Goal: Task Accomplishment & Management: Complete application form

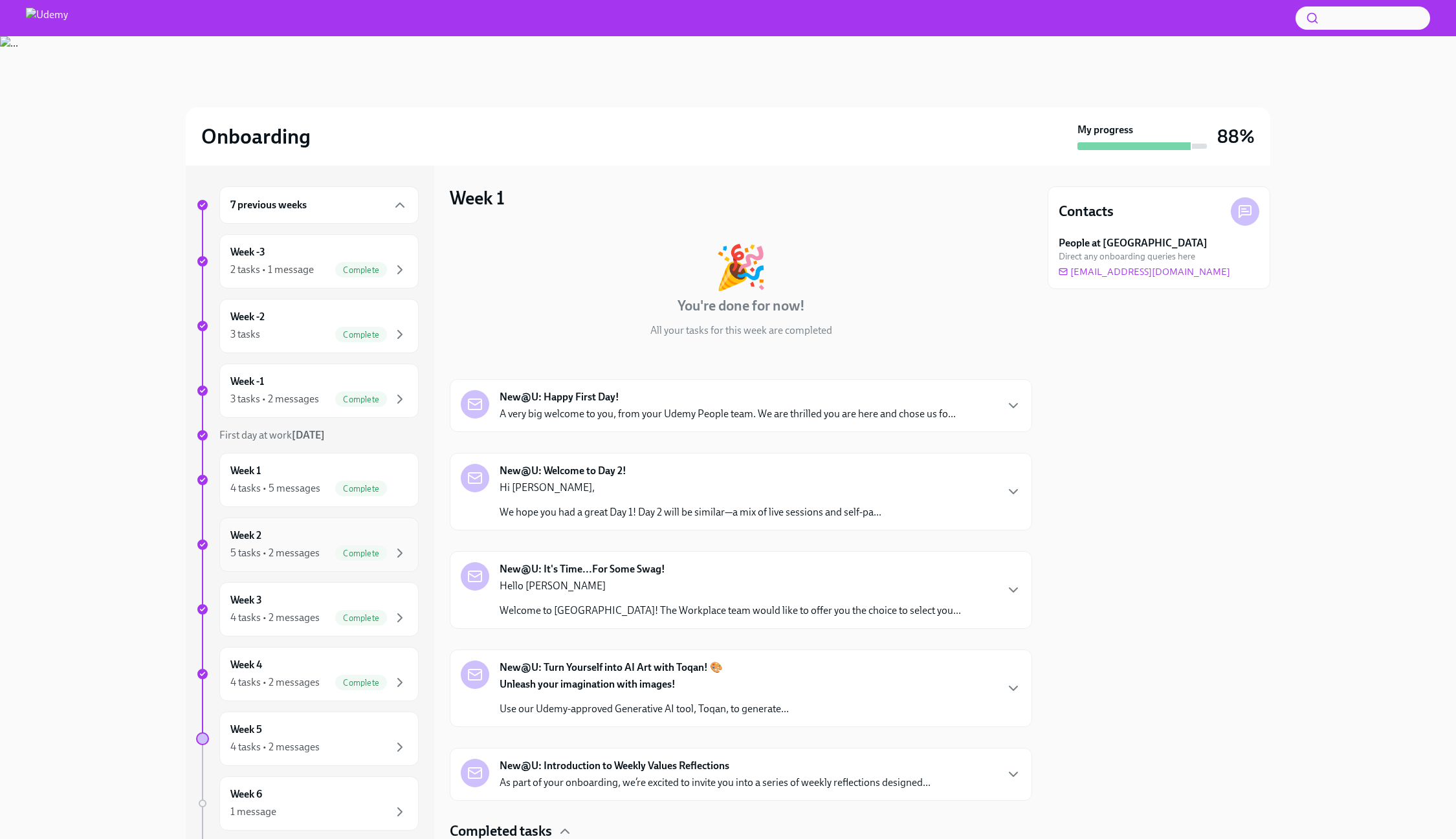
scroll to position [114, 0]
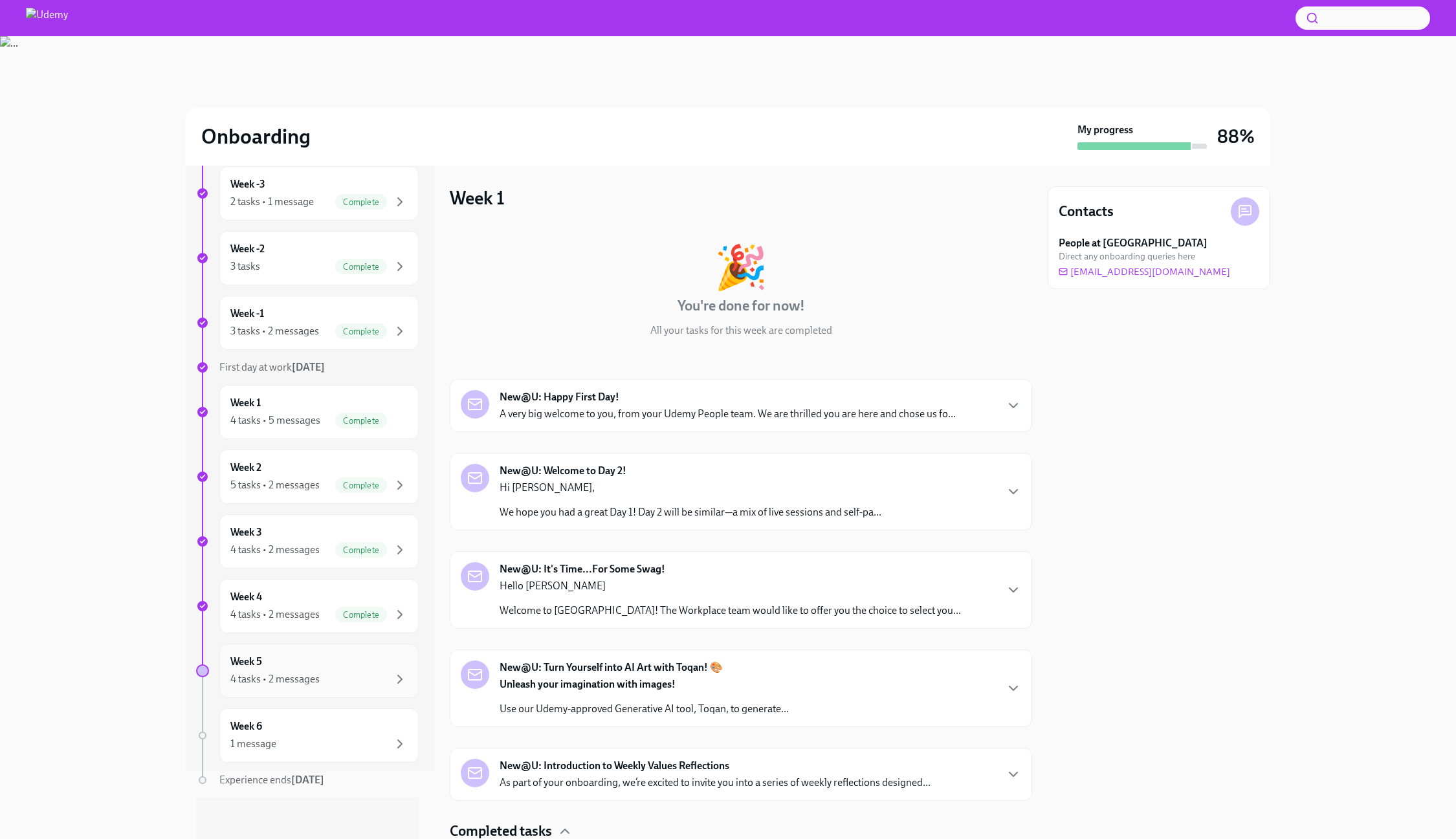
click at [334, 666] on div "Week 5 4 tasks • 2 messages" at bounding box center [319, 670] width 177 height 32
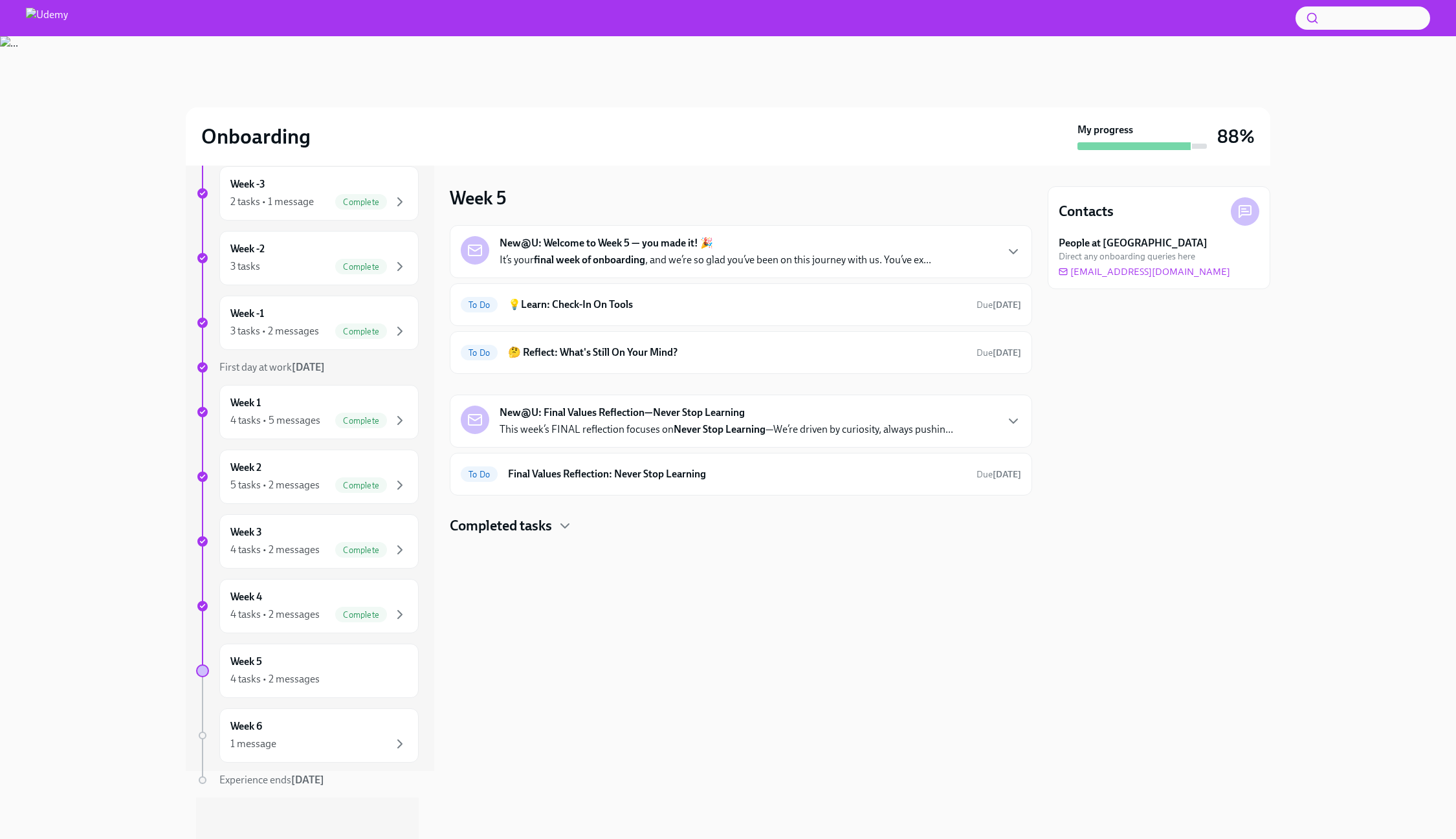
click at [878, 259] on p "It’s your final week of onboarding , and we’re so glad you’ve been on this jour…" at bounding box center [715, 260] width 431 height 14
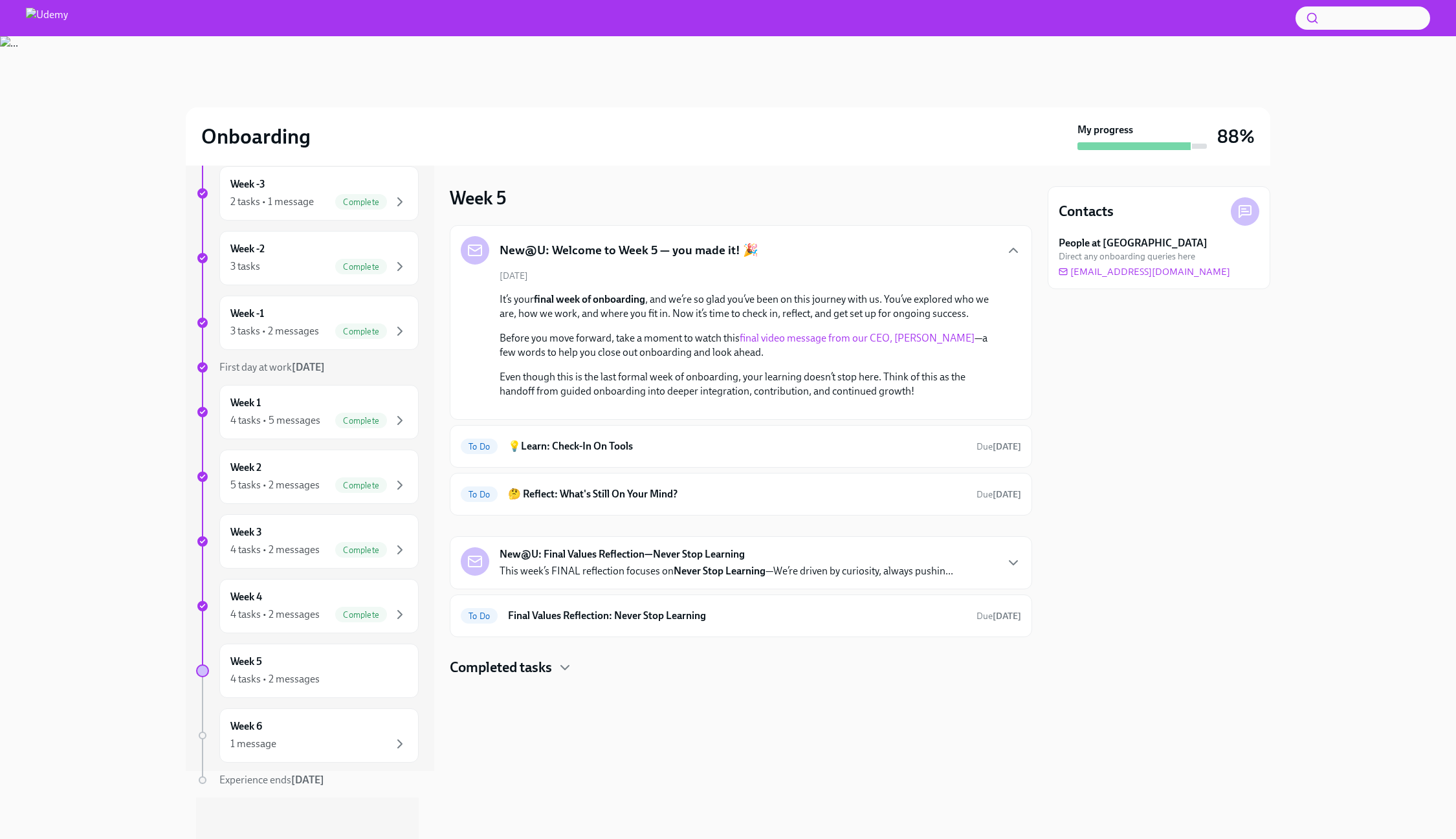
scroll to position [38, 0]
click at [912, 453] on h6 "💡Learn: Check-In On Tools" at bounding box center [737, 446] width 458 height 14
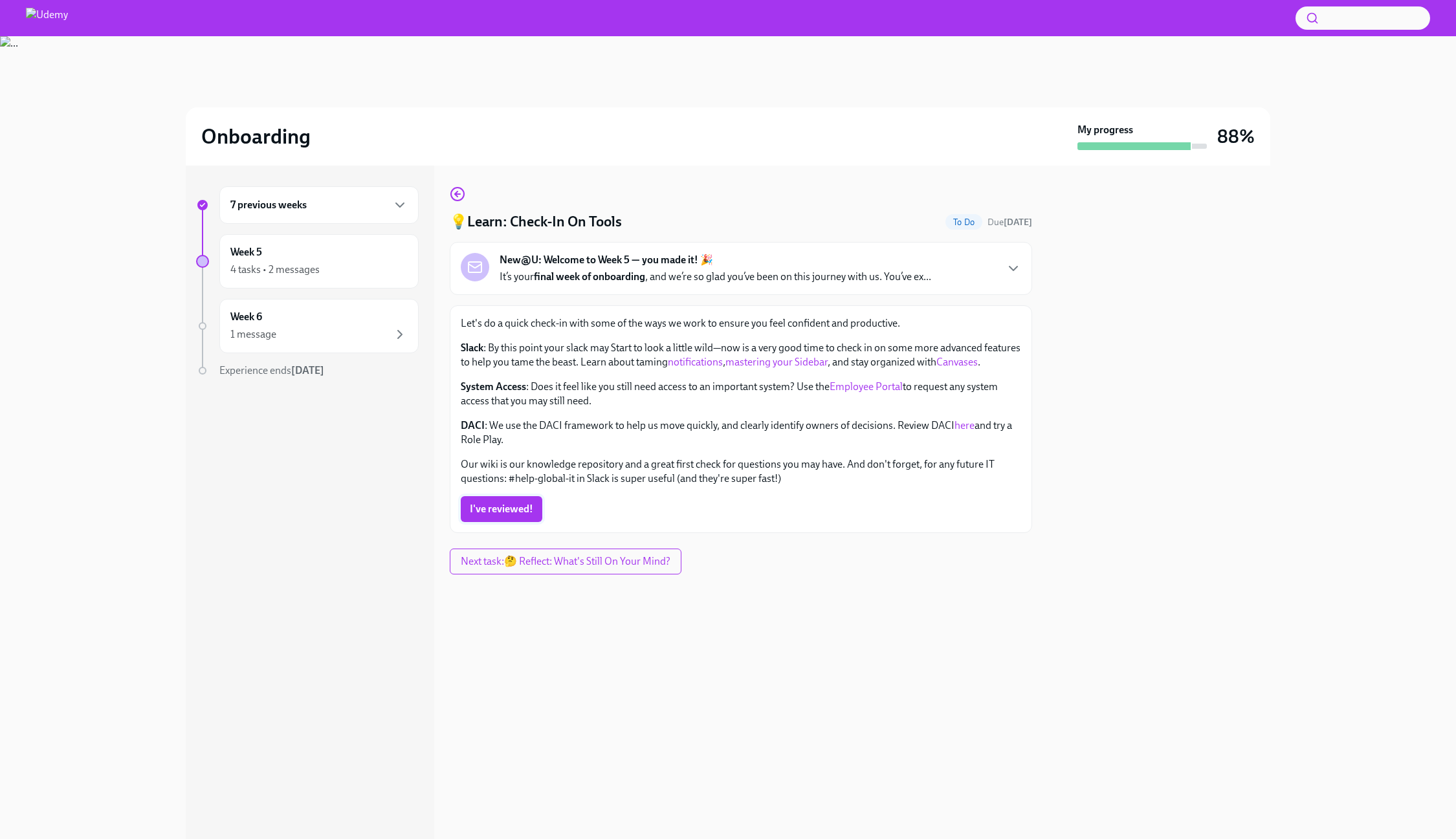
click at [508, 511] on span "I've reviewed!" at bounding box center [501, 509] width 63 height 13
click at [610, 564] on span "Next task : 🤔 Reflect: What's Still On Your Mind?" at bounding box center [566, 561] width 216 height 13
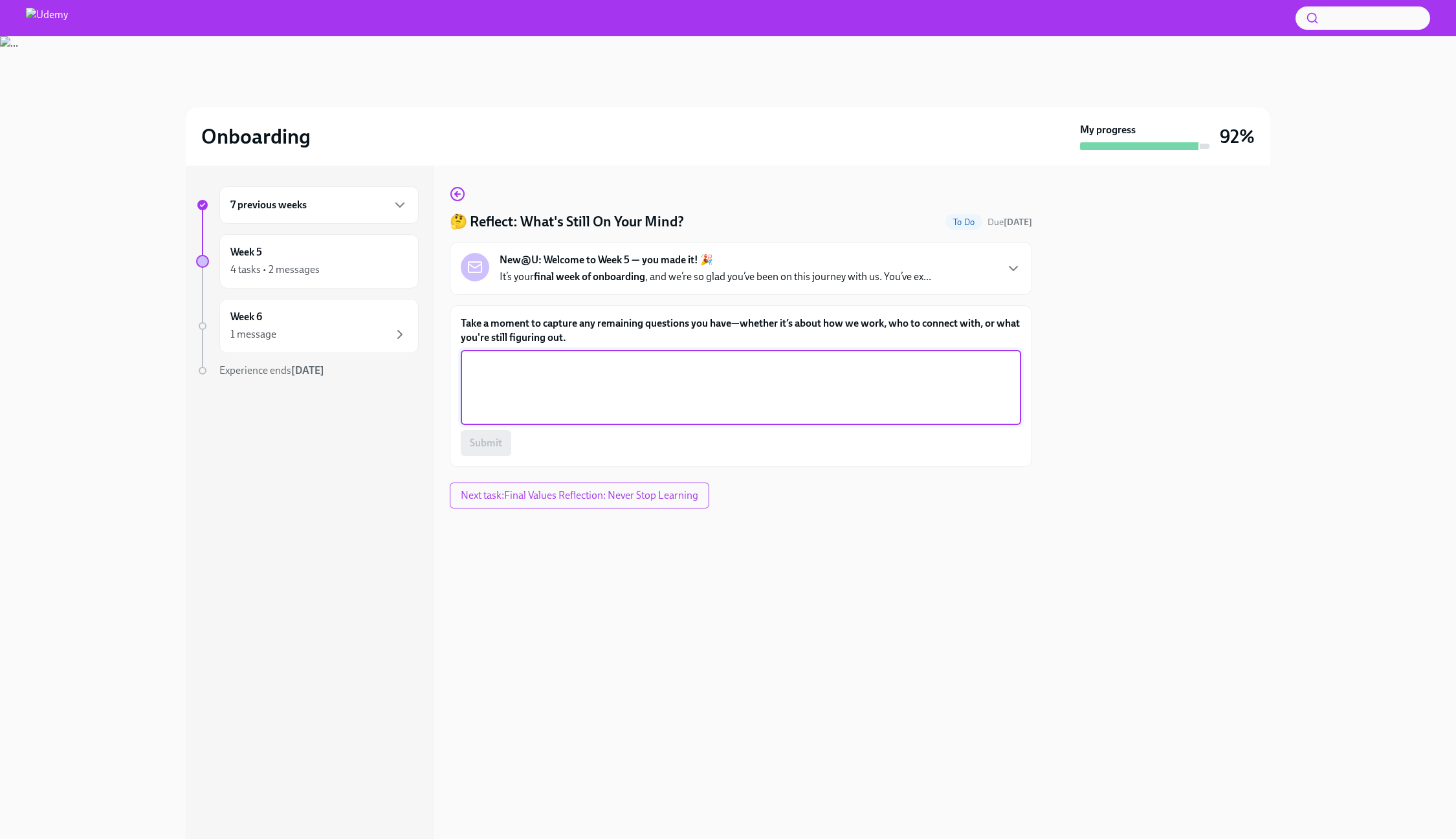
click at [622, 376] on textarea "Take a moment to capture any remaining questions you have—whether it’s about ho…" at bounding box center [740, 388] width 545 height 62
click at [560, 372] on textarea "Take a moment to capture any remaining questions you have—whether it’s about ho…" at bounding box center [740, 388] width 545 height 62
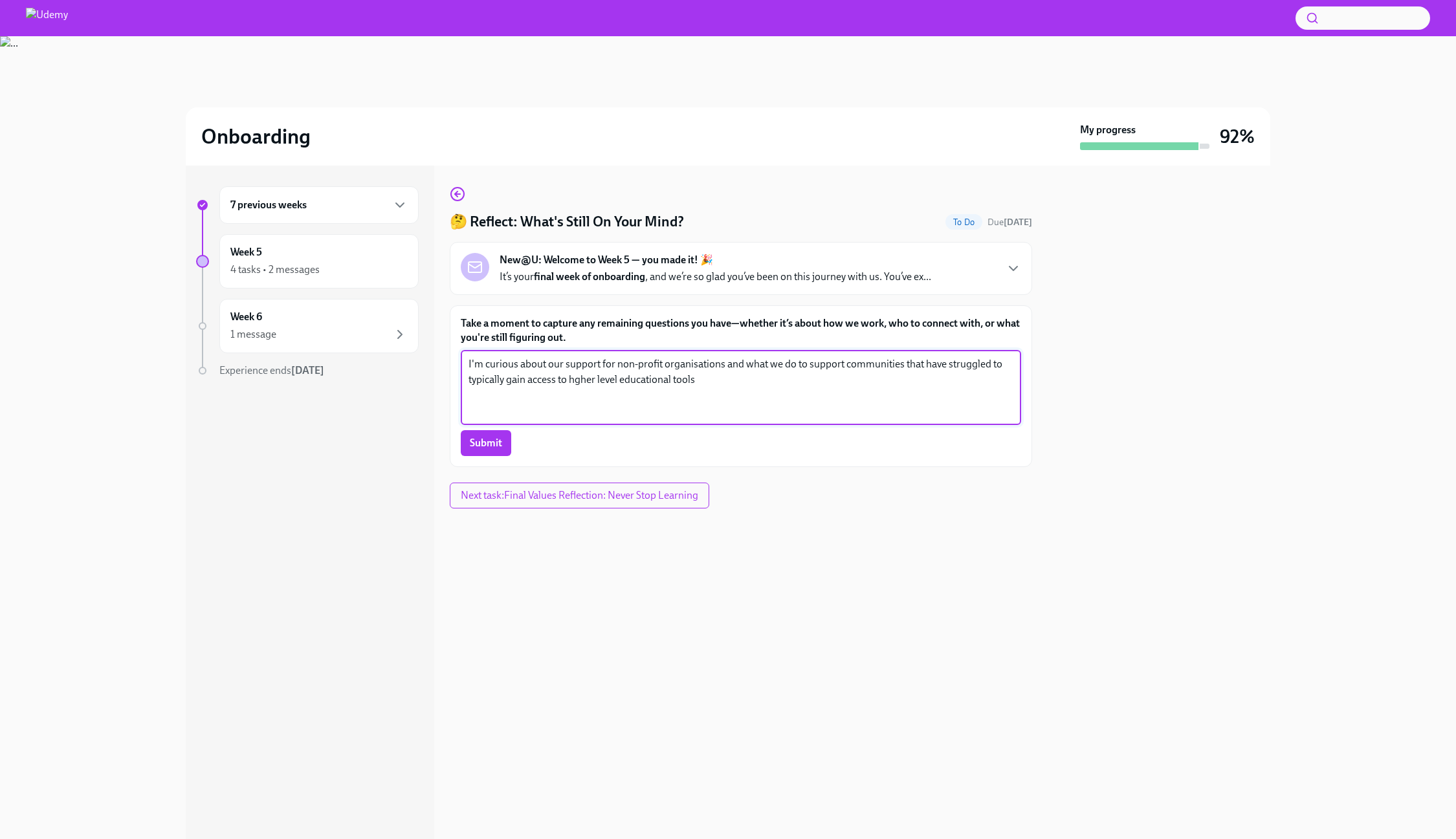
click at [575, 381] on textarea "I'm curious about our support for non-profit organisations and what we do to su…" at bounding box center [740, 388] width 545 height 62
click at [714, 379] on textarea "I'm curious about our support for non-profit organisations and what we do to su…" at bounding box center [740, 388] width 545 height 62
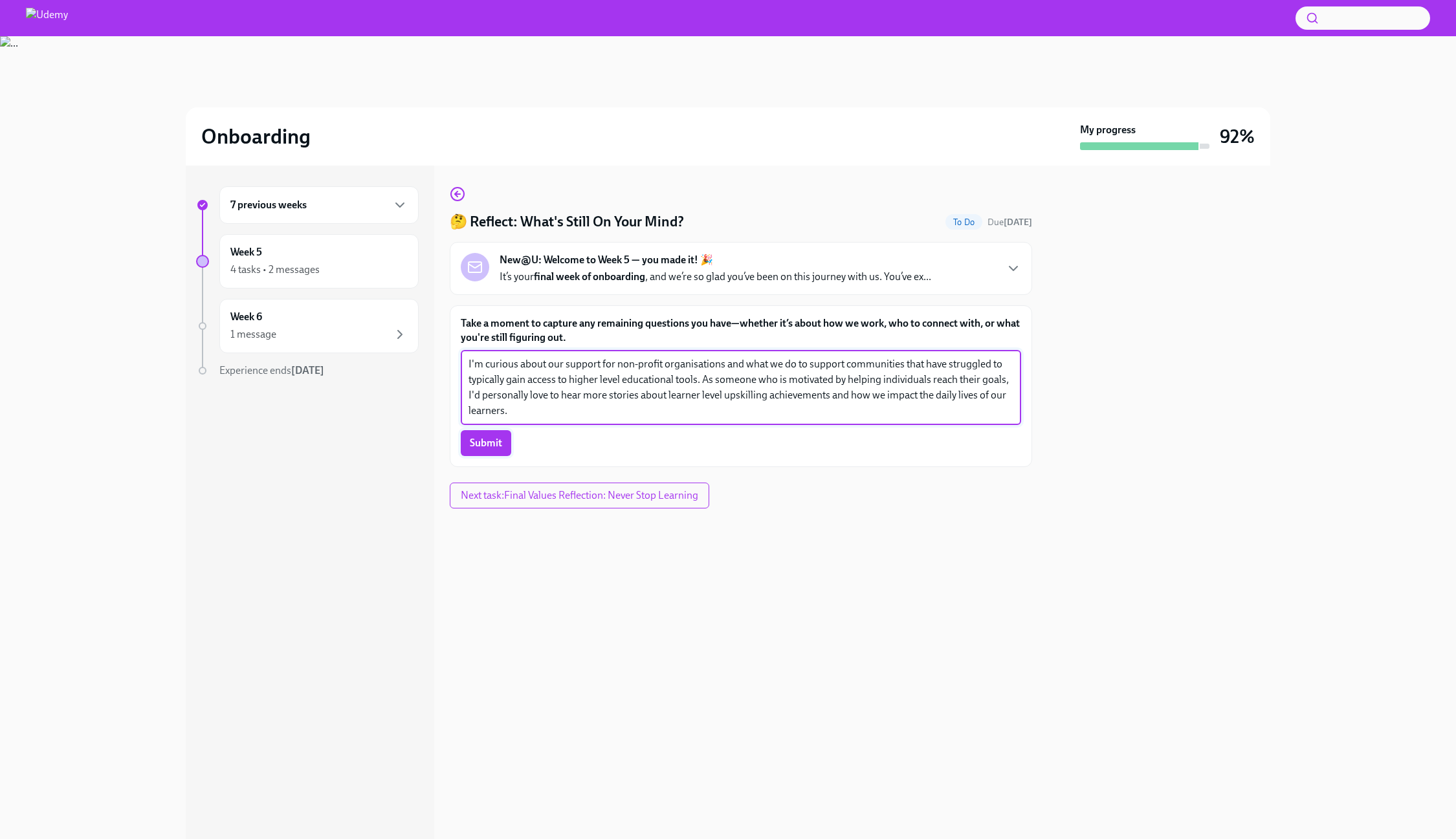
type textarea "I'm curious about our support for non-profit organisations and what we do to su…"
click at [477, 440] on span "Submit" at bounding box center [485, 443] width 32 height 13
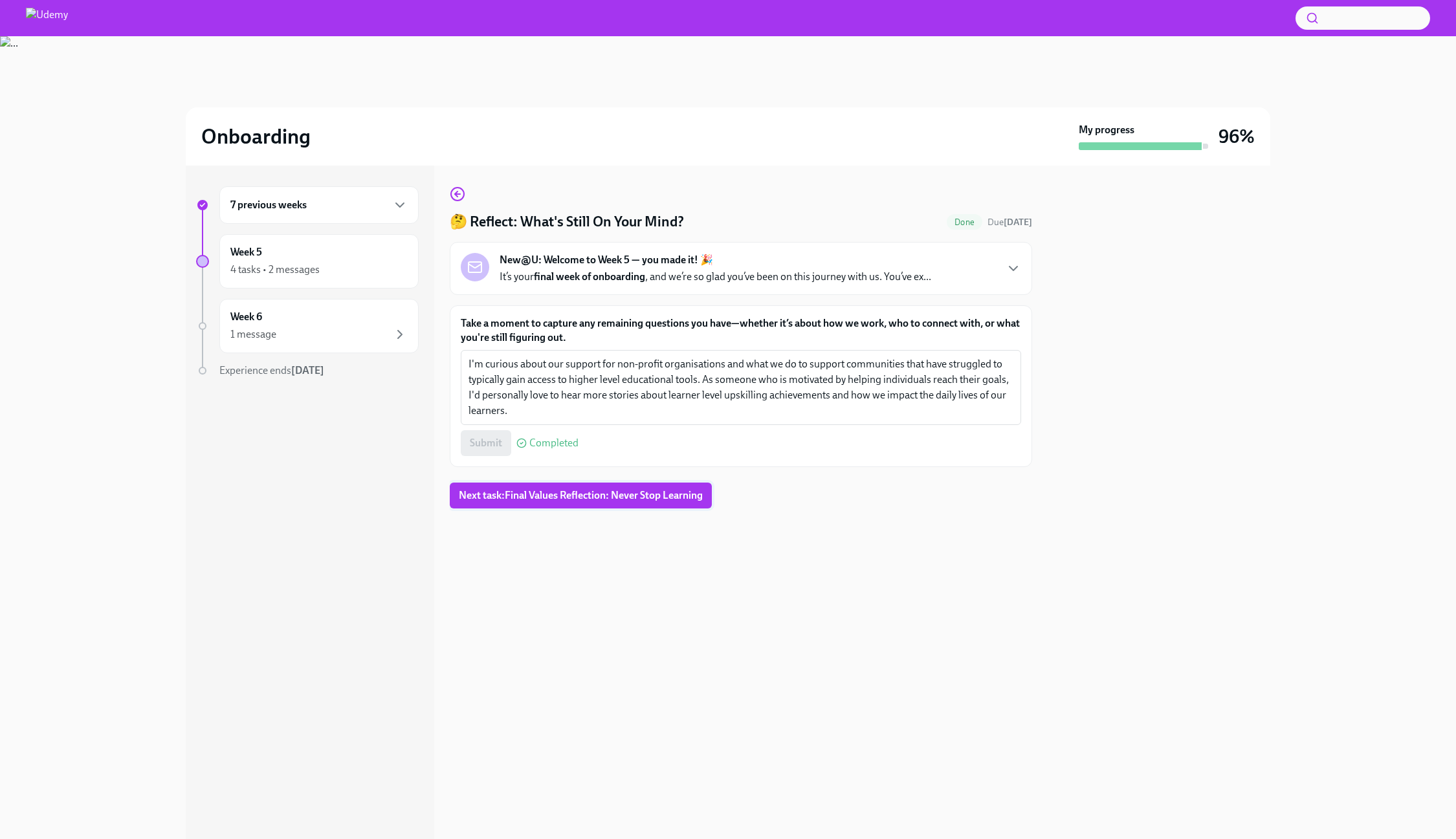
click at [638, 496] on span "Next task : Final Values Reflection: Never Stop Learning" at bounding box center [581, 496] width 244 height 13
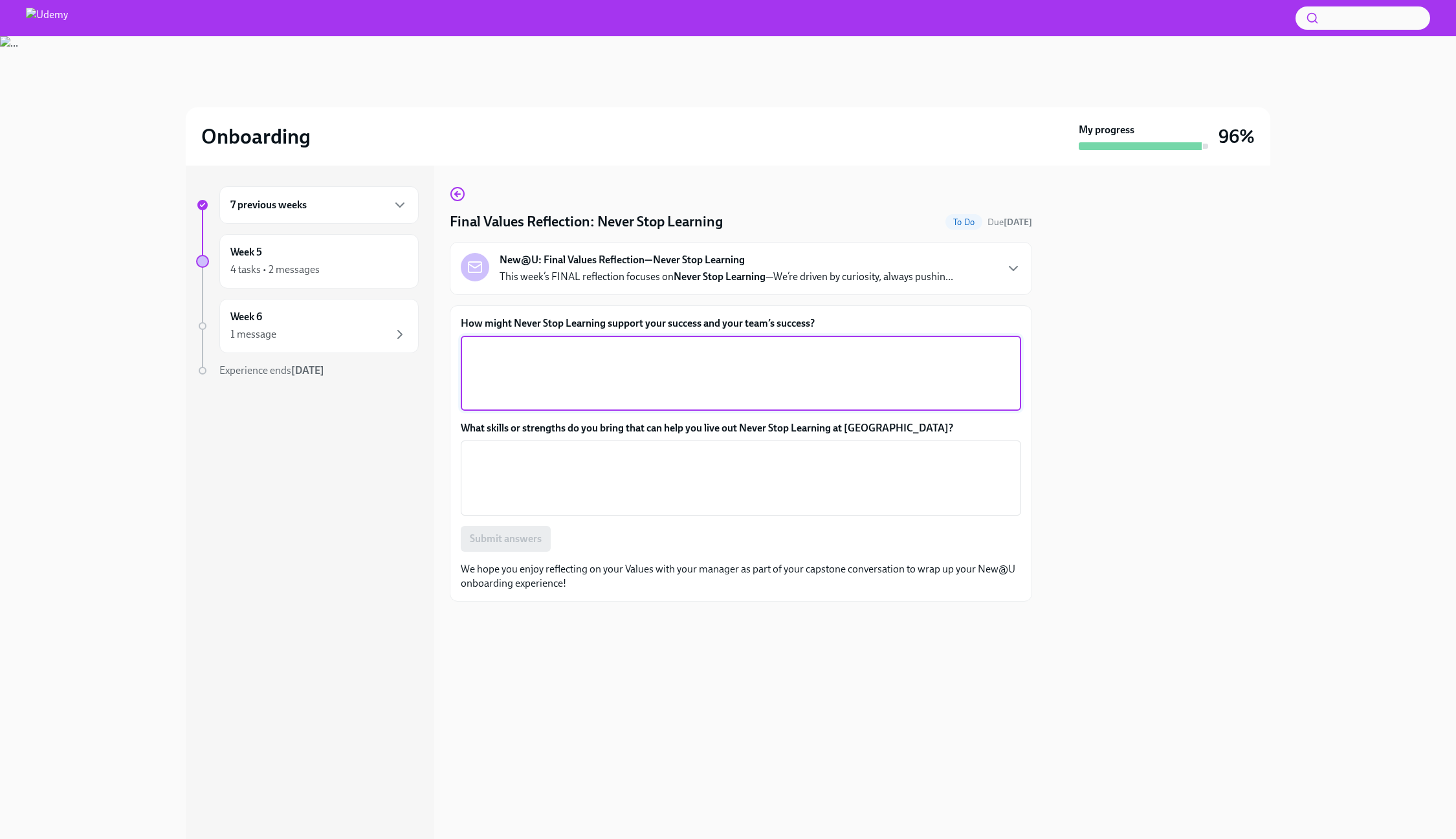
click at [610, 354] on textarea "How might Never Stop Learning support your success and your team’s success?" at bounding box center [740, 374] width 545 height 62
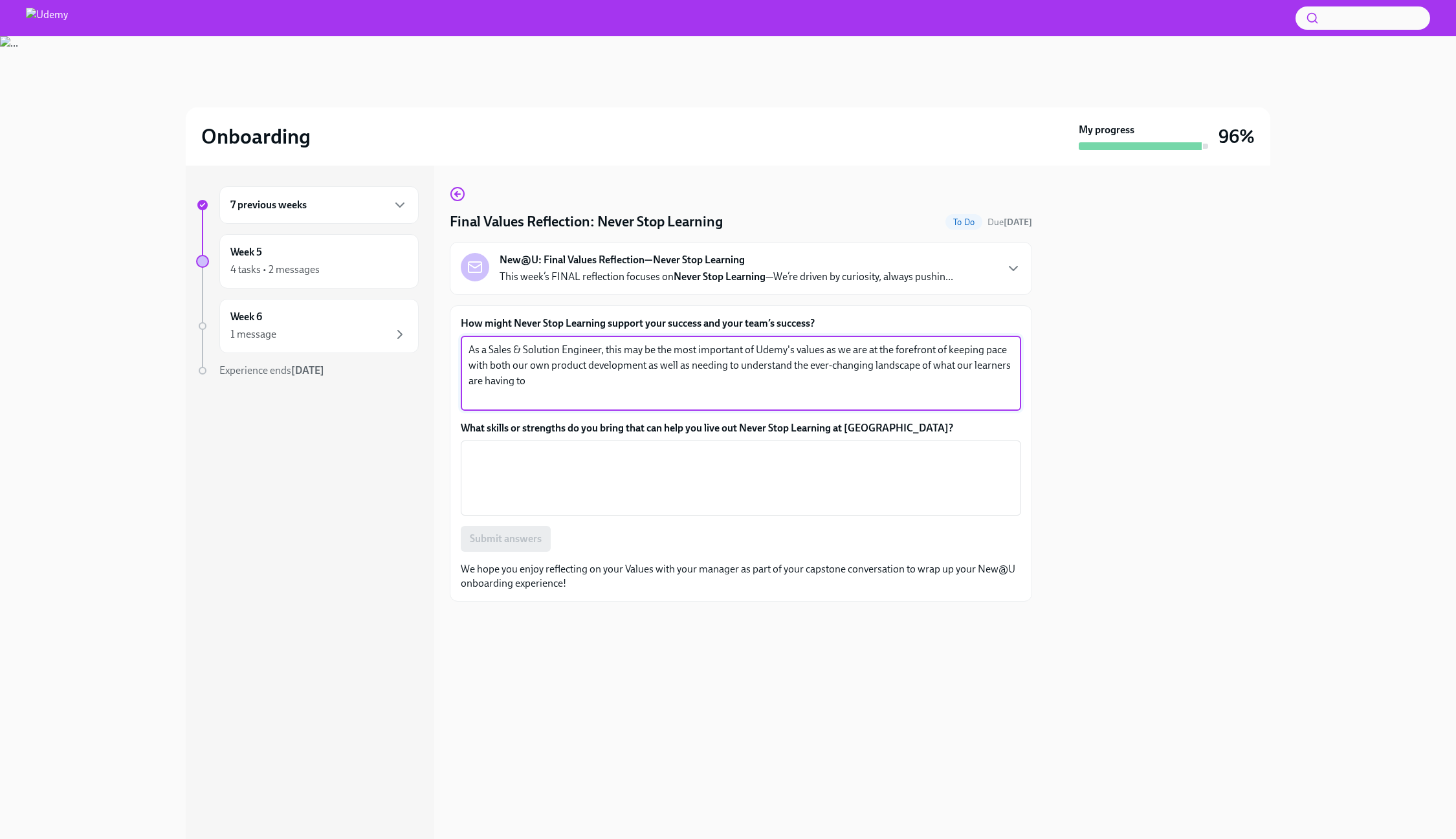
click at [825, 351] on textarea "As a Sales & Solution Engineer, this may be the most important of Udemy's value…" at bounding box center [740, 374] width 545 height 62
click at [582, 374] on textarea "As a Sales & Solution Engineer, this may be the most important of Udemy's value…" at bounding box center [740, 374] width 545 height 62
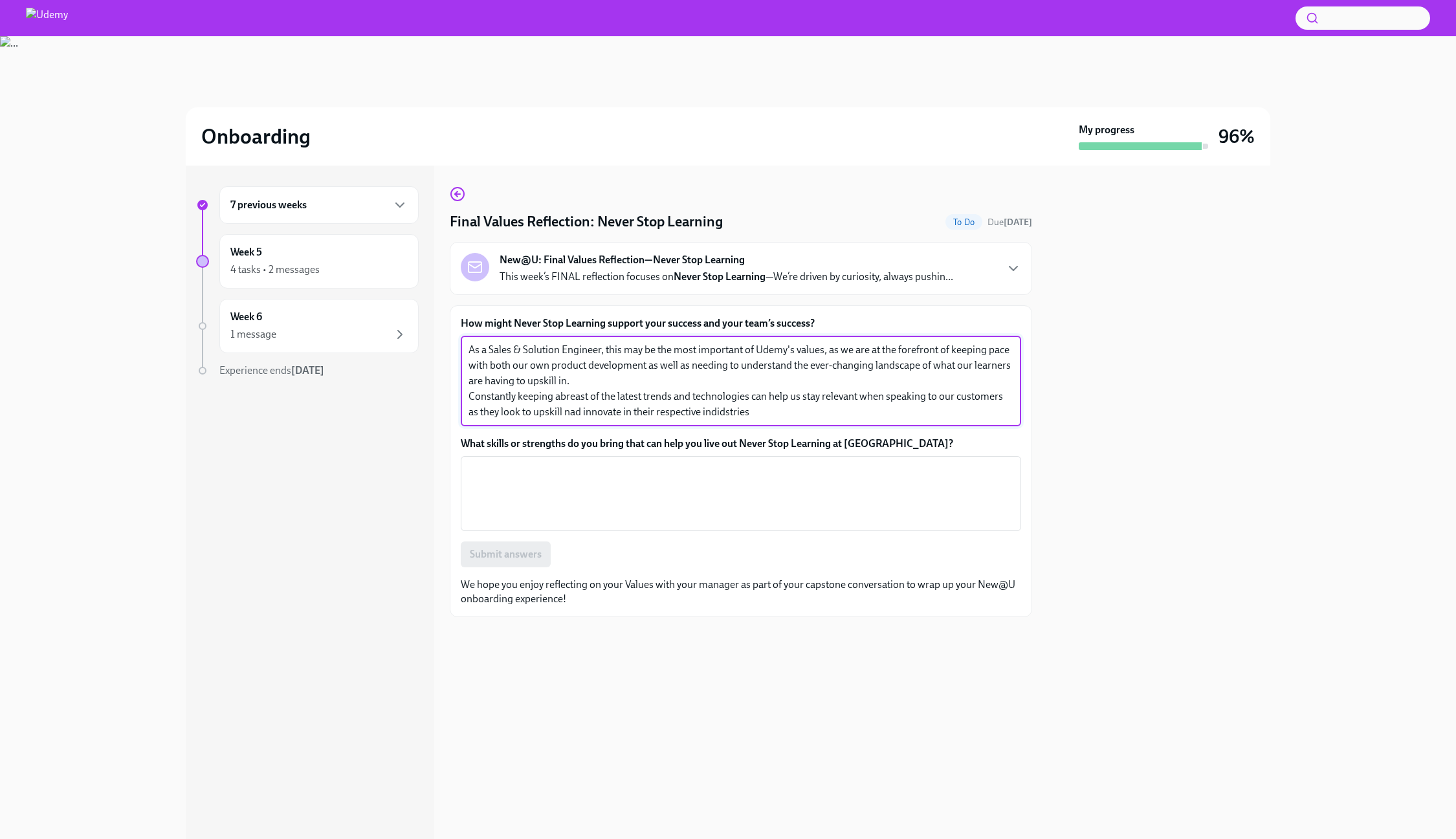
click at [731, 418] on textarea "As a Sales & Solution Engineer, this may be the most important of Udemy's value…" at bounding box center [740, 381] width 545 height 78
click at [727, 413] on textarea "As a Sales & Solution Engineer, this may be the most important of Udemy's value…" at bounding box center [740, 381] width 545 height 78
click at [576, 415] on textarea "As a Sales & Solution Engineer, this may be the most important of Udemy's value…" at bounding box center [740, 381] width 545 height 78
click at [544, 387] on textarea "As a Sales & Solution Engineer, this may be the most important of Udemy's value…" at bounding box center [740, 381] width 545 height 78
click at [543, 383] on textarea "As a Sales & Solution Engineer, this may be the most important of Udemy's value…" at bounding box center [740, 381] width 545 height 78
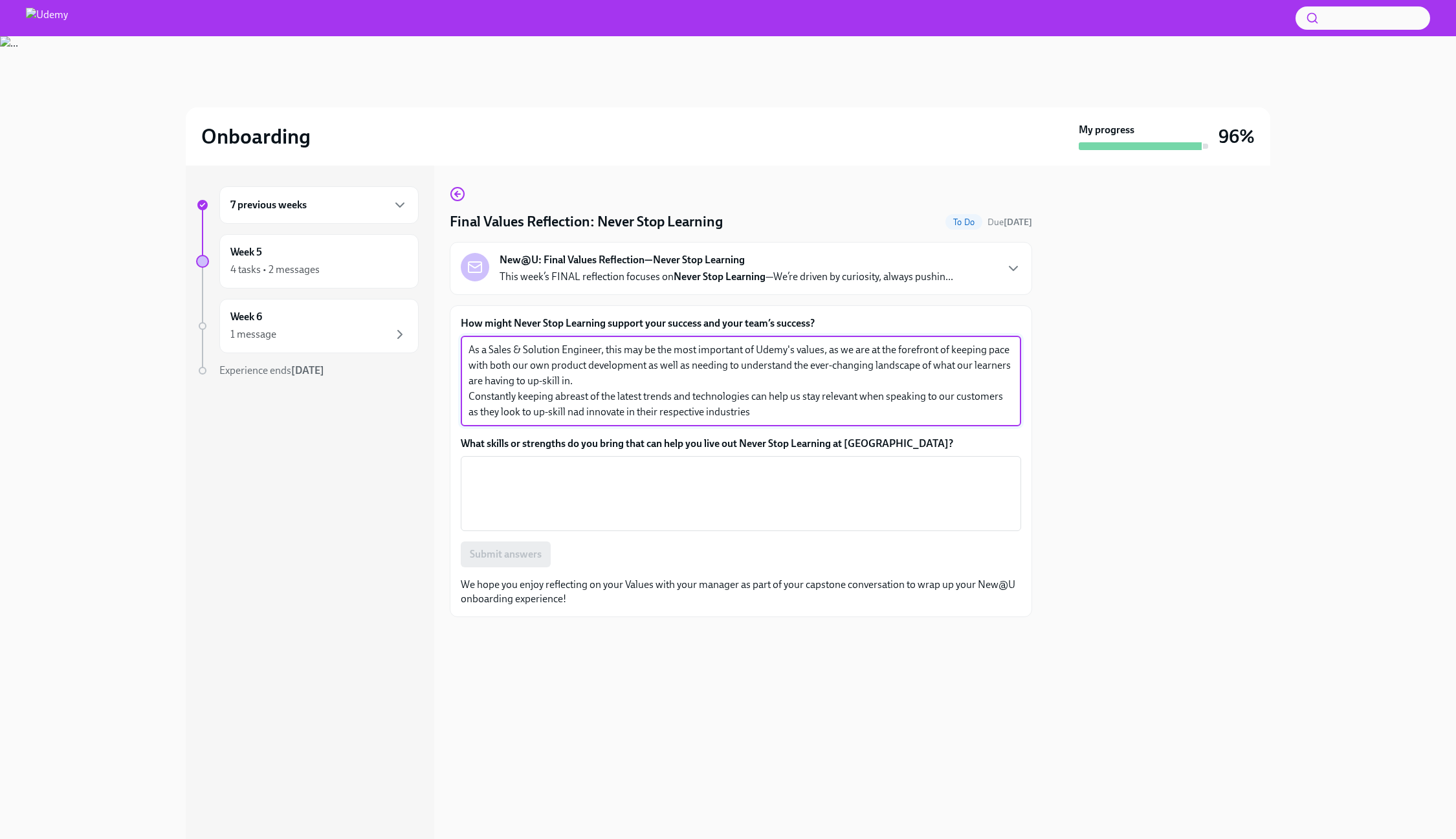
click at [576, 408] on textarea "As a Sales & Solution Engineer, this may be the most important of Udemy's value…" at bounding box center [740, 381] width 545 height 78
type textarea "As a Sales & Solution Engineer, this may be the most important of Udemy's value…"
click at [613, 476] on textarea "What skills or strengths do you bring that can help you live out Never Stop Lea…" at bounding box center [740, 493] width 545 height 62
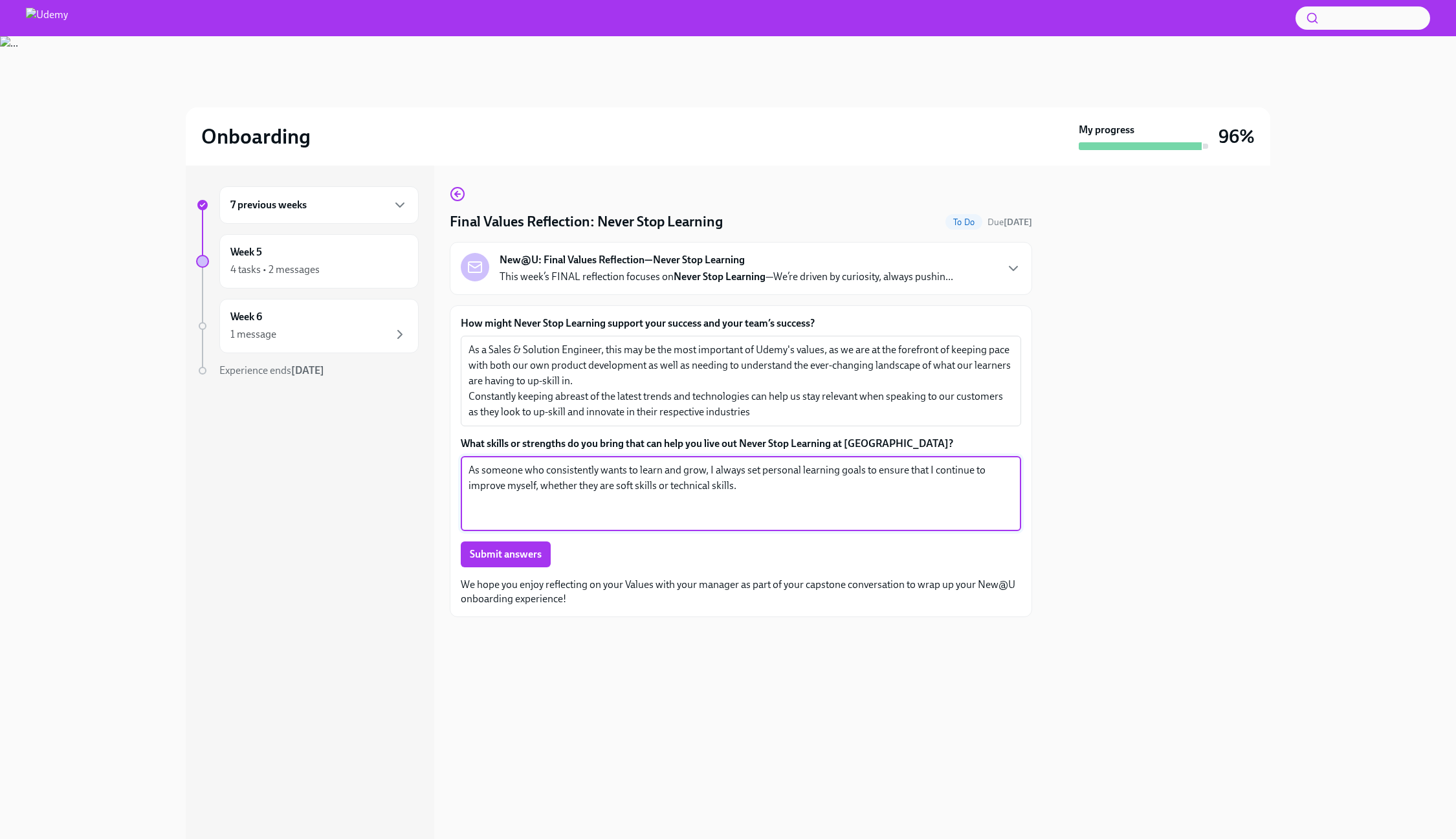
click at [769, 486] on textarea "As someone who consistently wants to learn and grow, I always set personal lear…" at bounding box center [740, 493] width 545 height 62
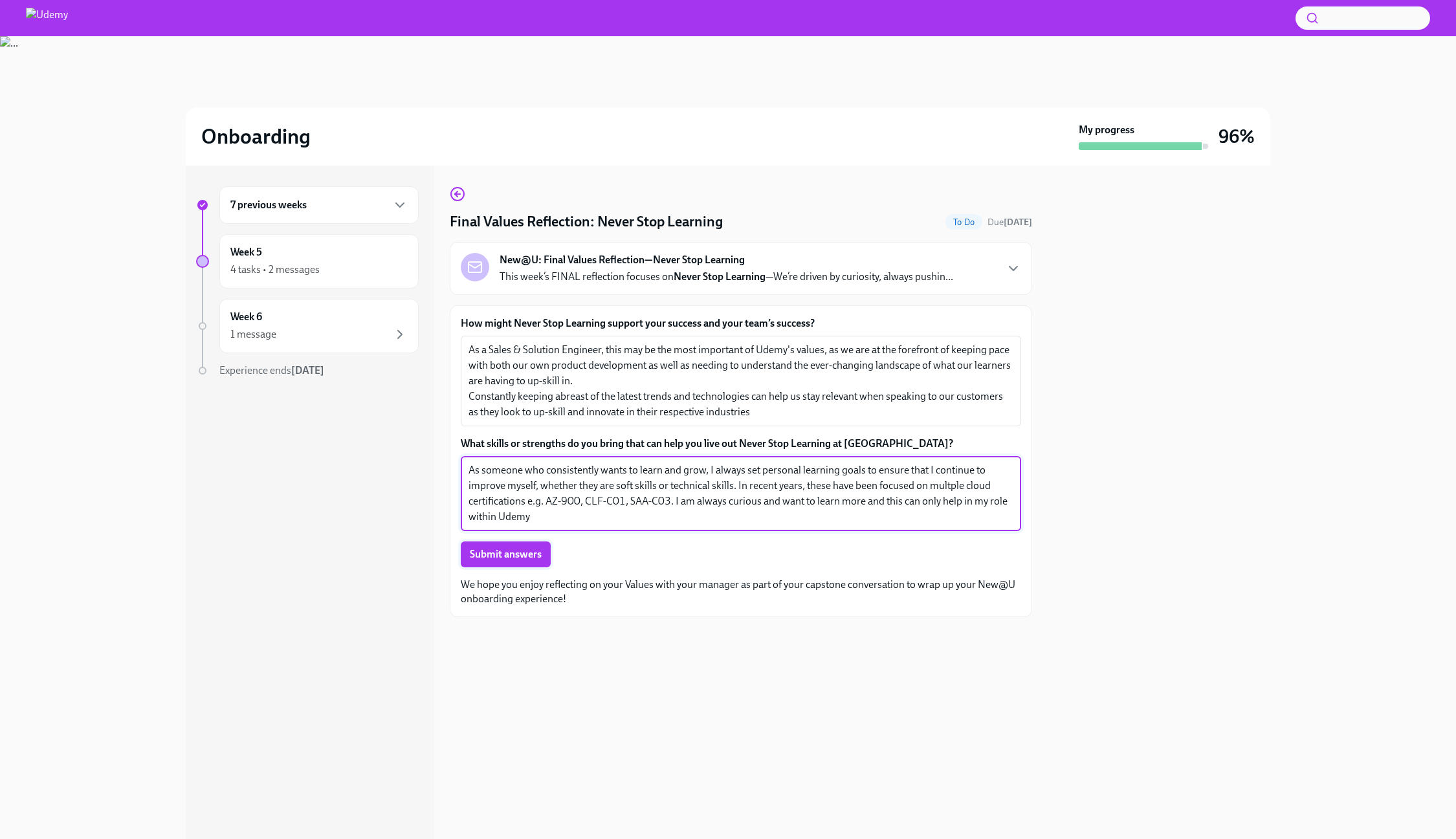
type textarea "As someone who consistently wants to learn and grow, I always set personal lear…"
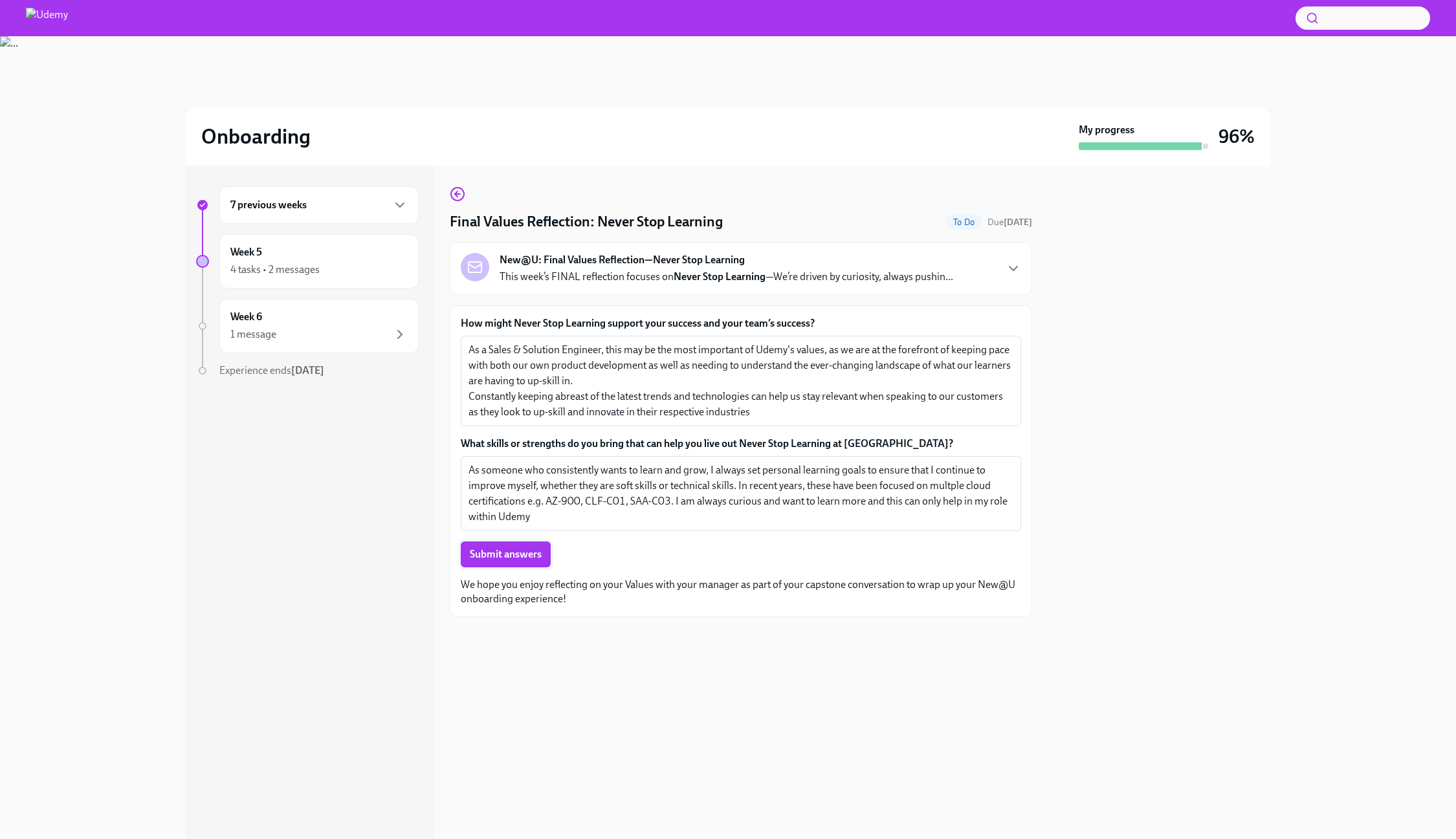
click at [504, 551] on span "Submit answers" at bounding box center [506, 555] width 72 height 13
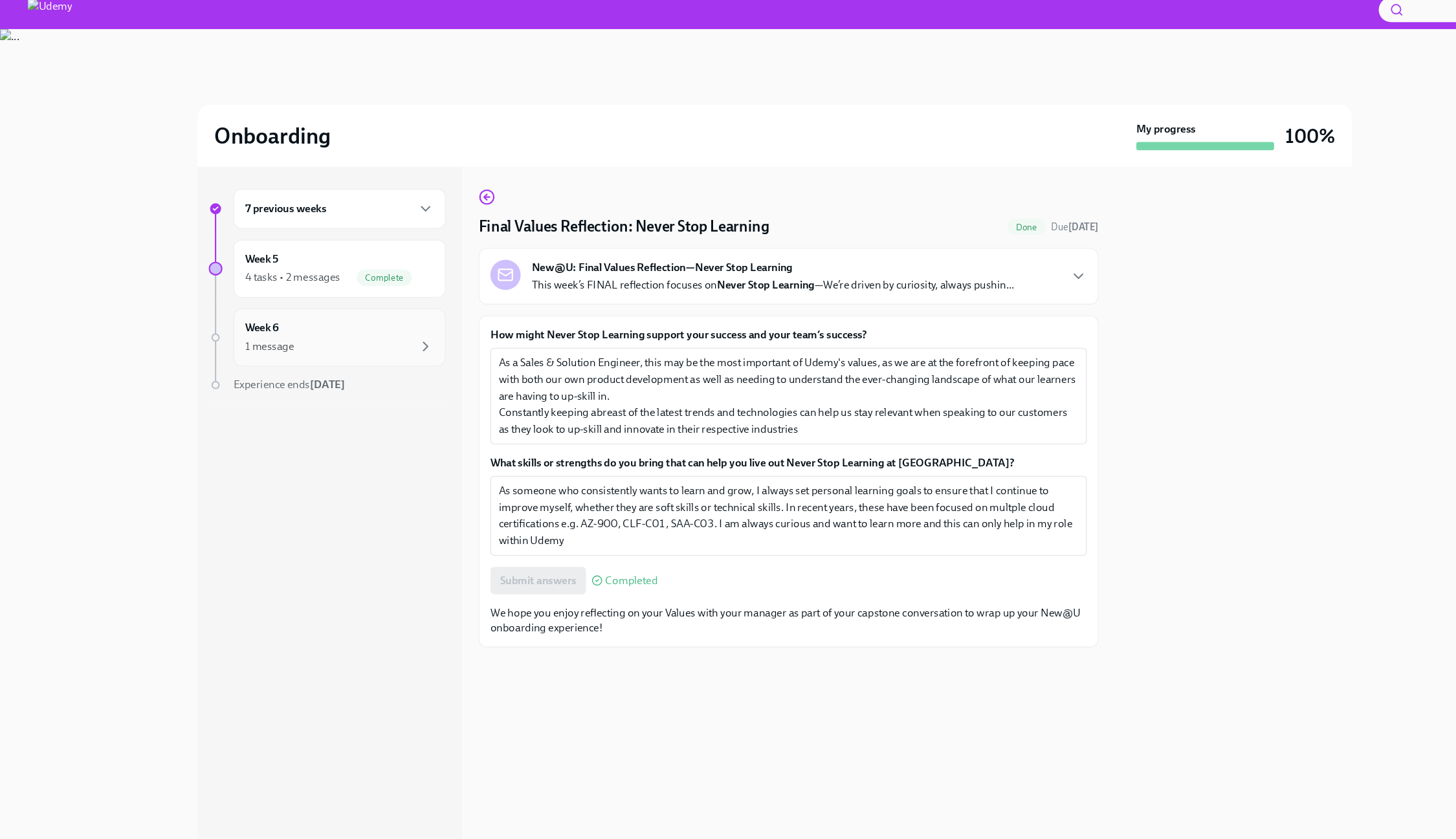
click at [381, 316] on div "Week 6 1 message" at bounding box center [319, 325] width 177 height 32
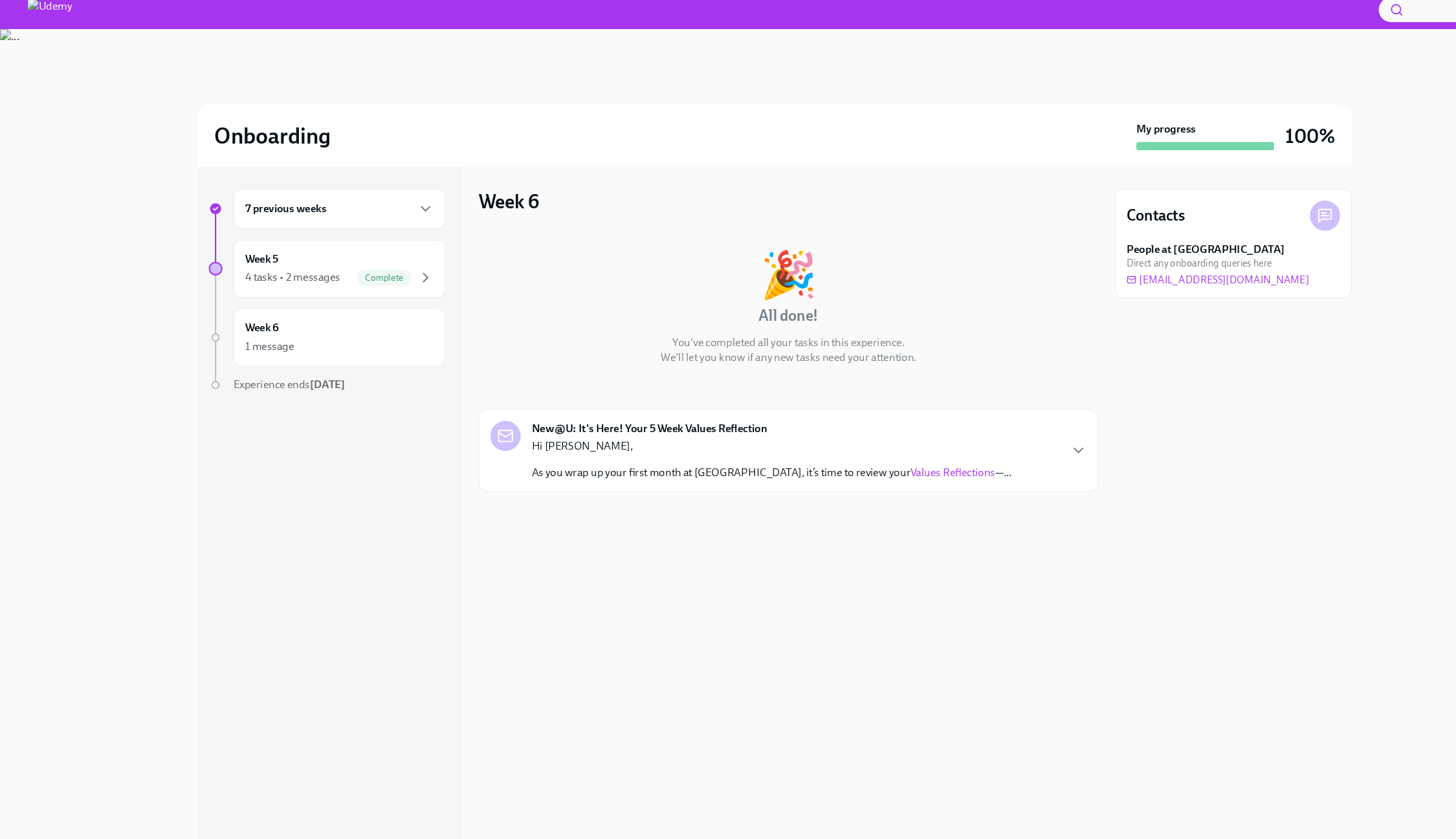
click at [855, 454] on link "Values Reflections" at bounding box center [894, 452] width 80 height 12
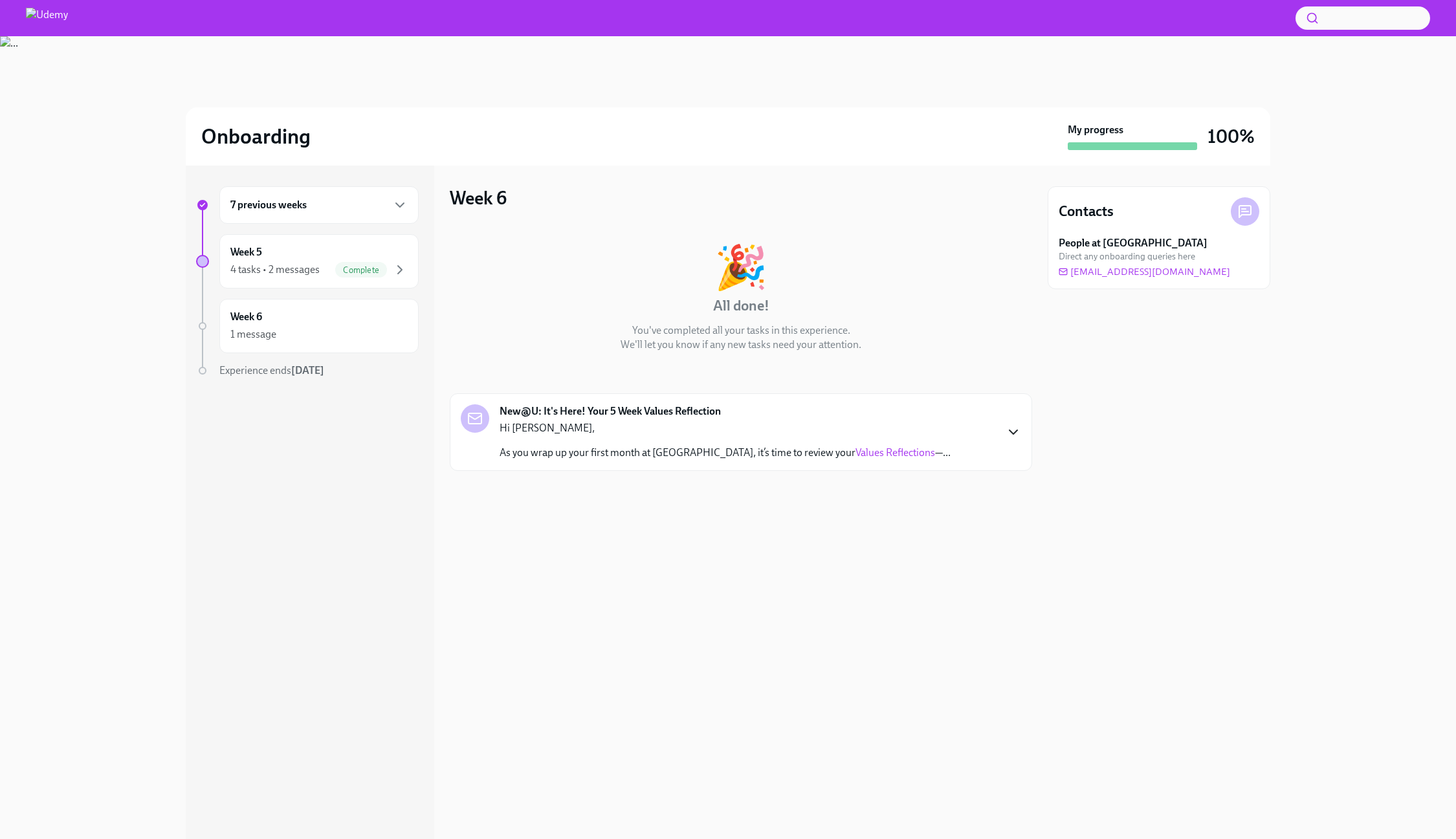
click at [1008, 433] on icon "button" at bounding box center [1013, 432] width 16 height 16
